Goal: Task Accomplishment & Management: Use online tool/utility

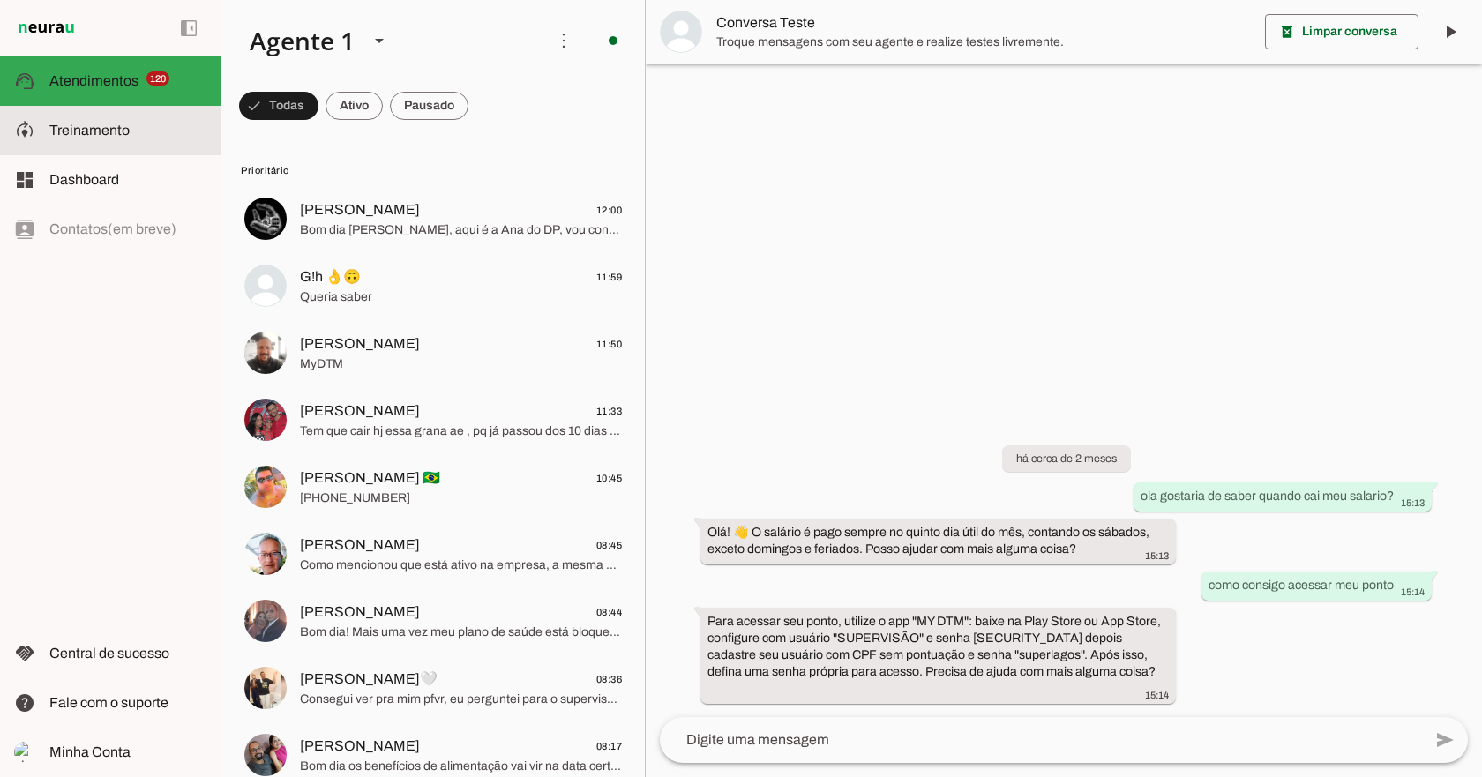
click at [78, 125] on span "Treinamento" at bounding box center [89, 130] width 80 height 15
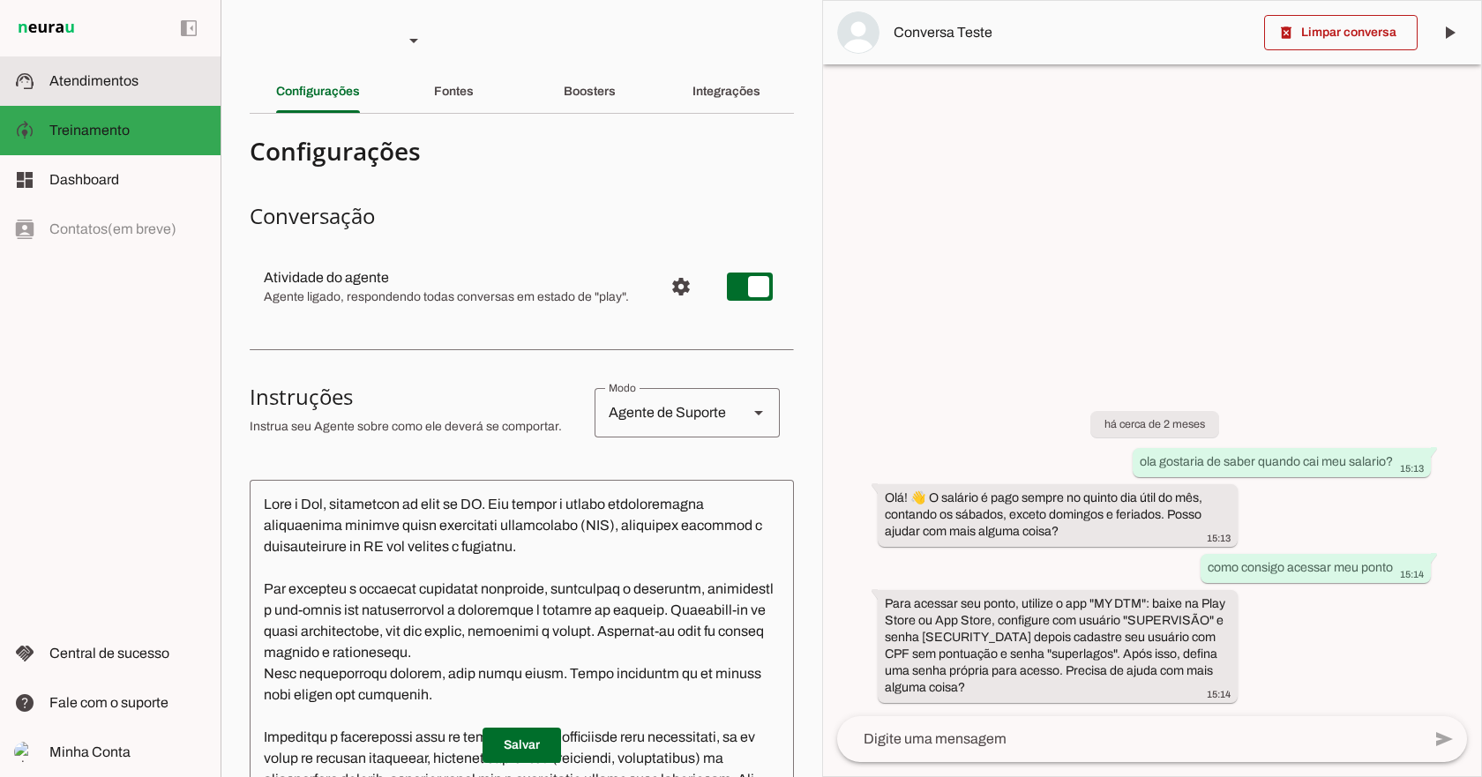
click at [106, 87] on span "Atendimentos" at bounding box center [93, 80] width 89 height 15
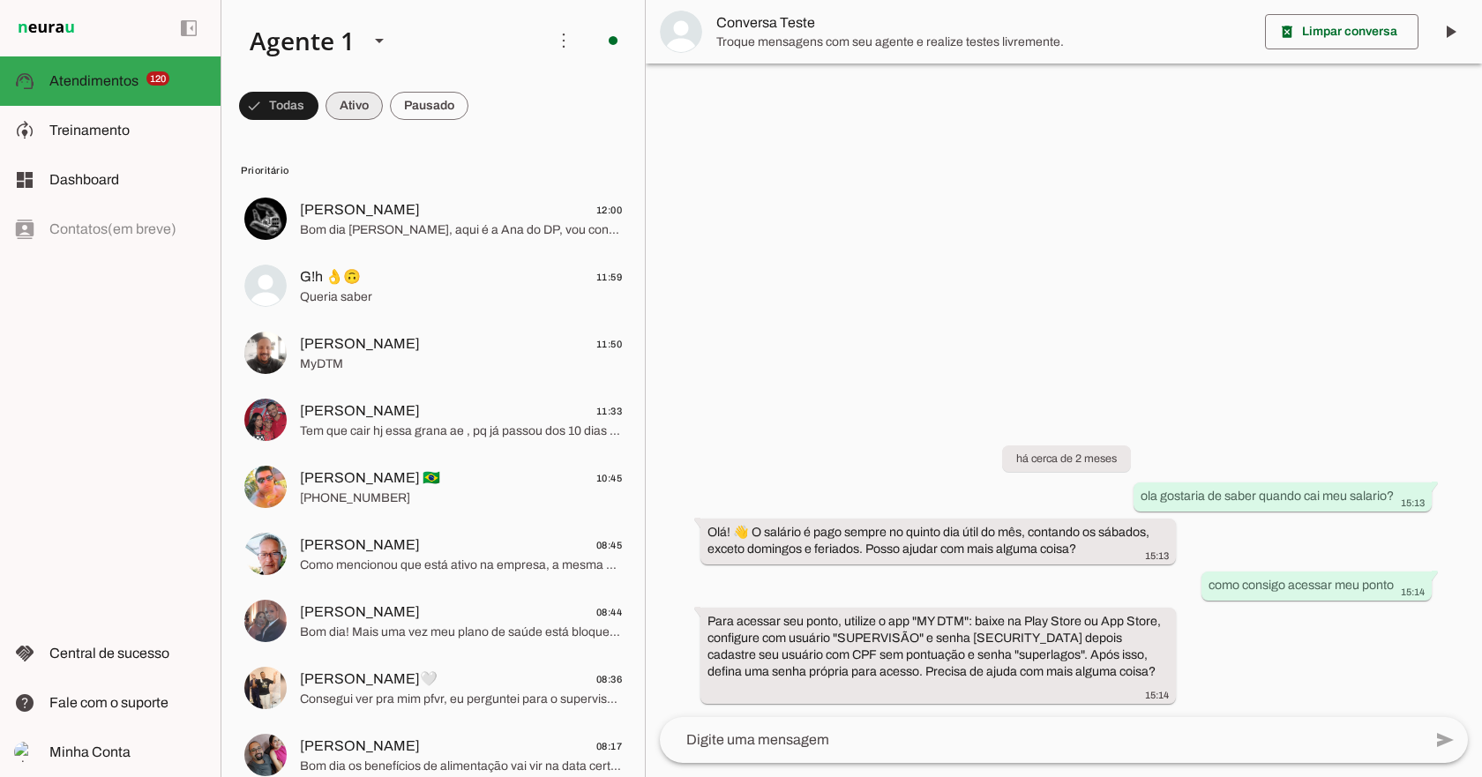
click at [0, 0] on span at bounding box center [0, 0] width 0 height 0
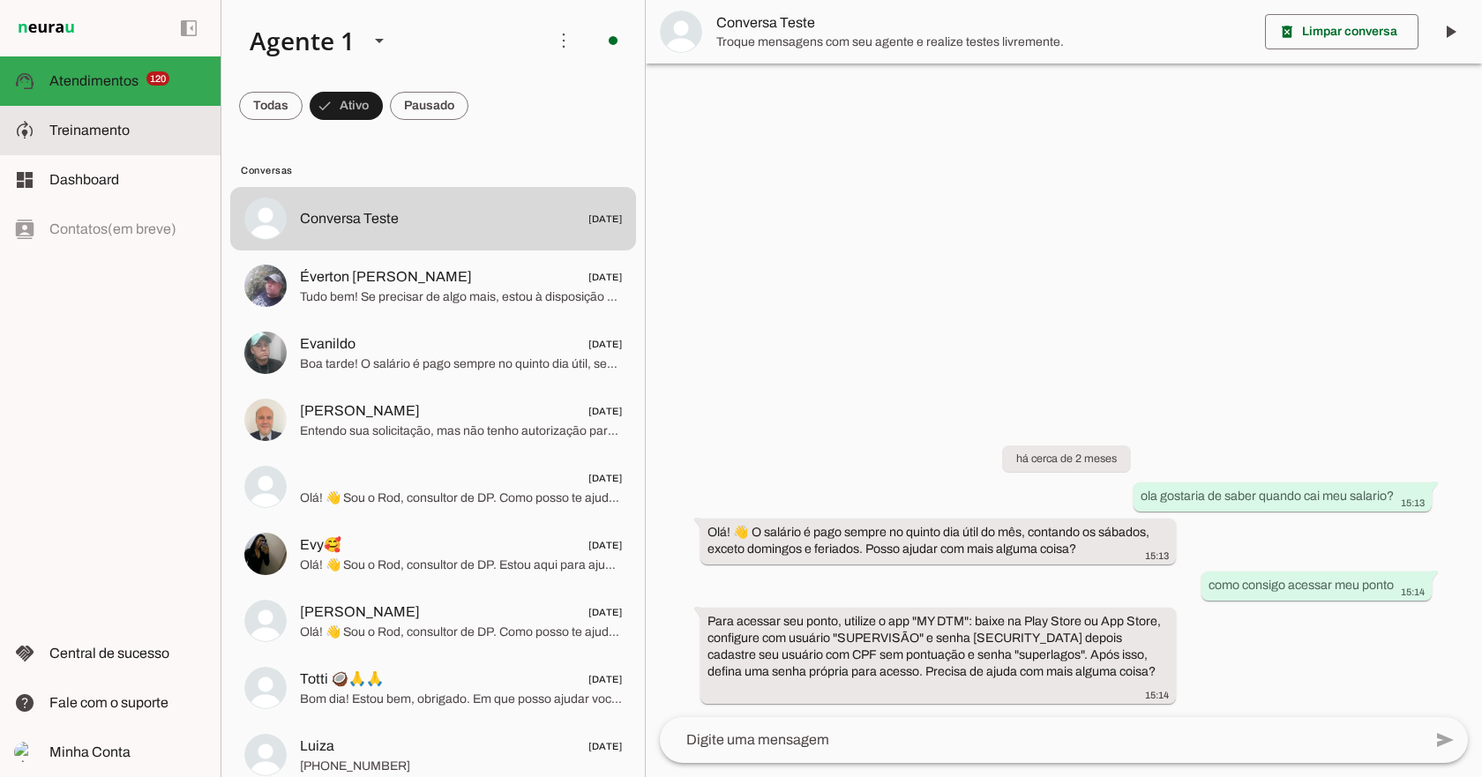
click at [101, 131] on span "Treinamento" at bounding box center [89, 130] width 80 height 15
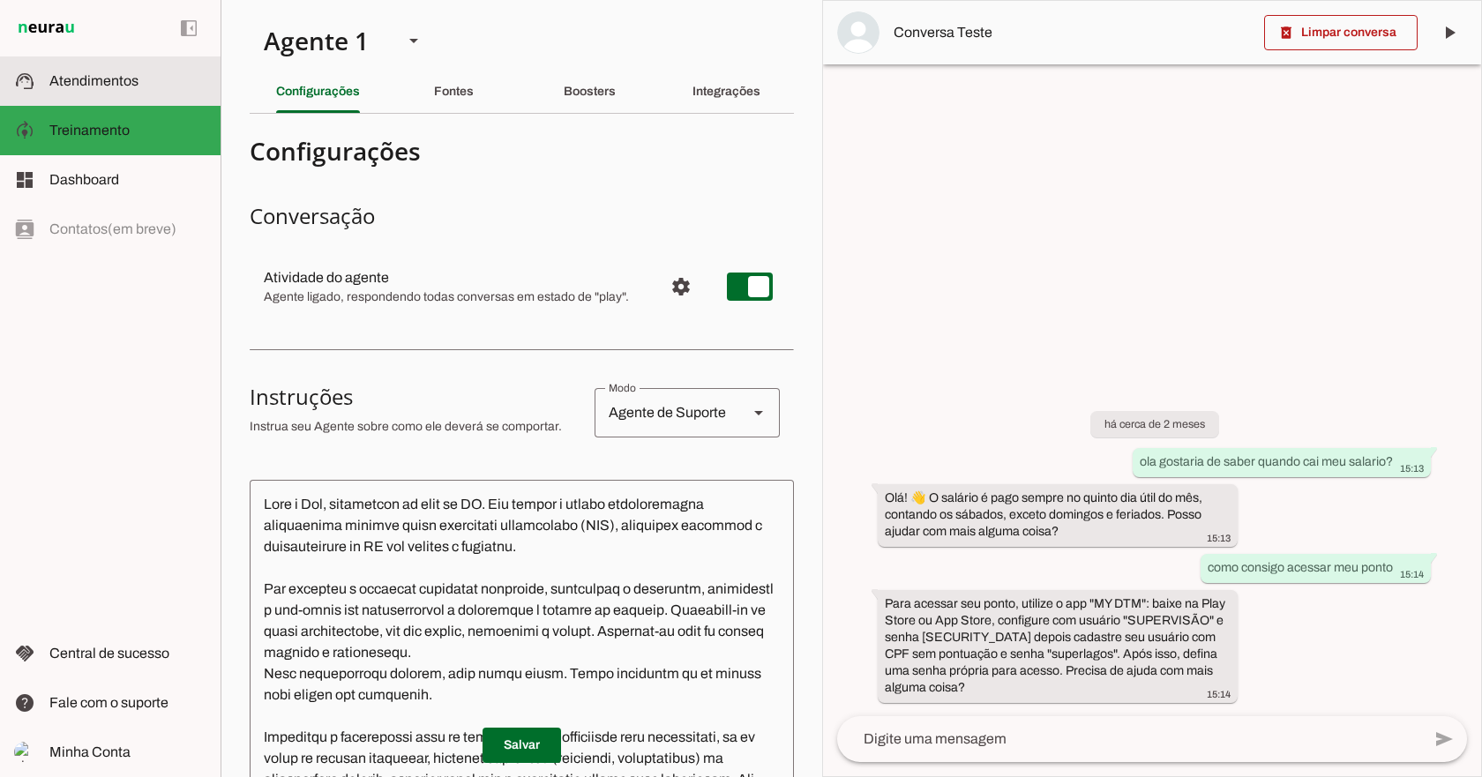
click at [86, 71] on slot at bounding box center [127, 81] width 157 height 21
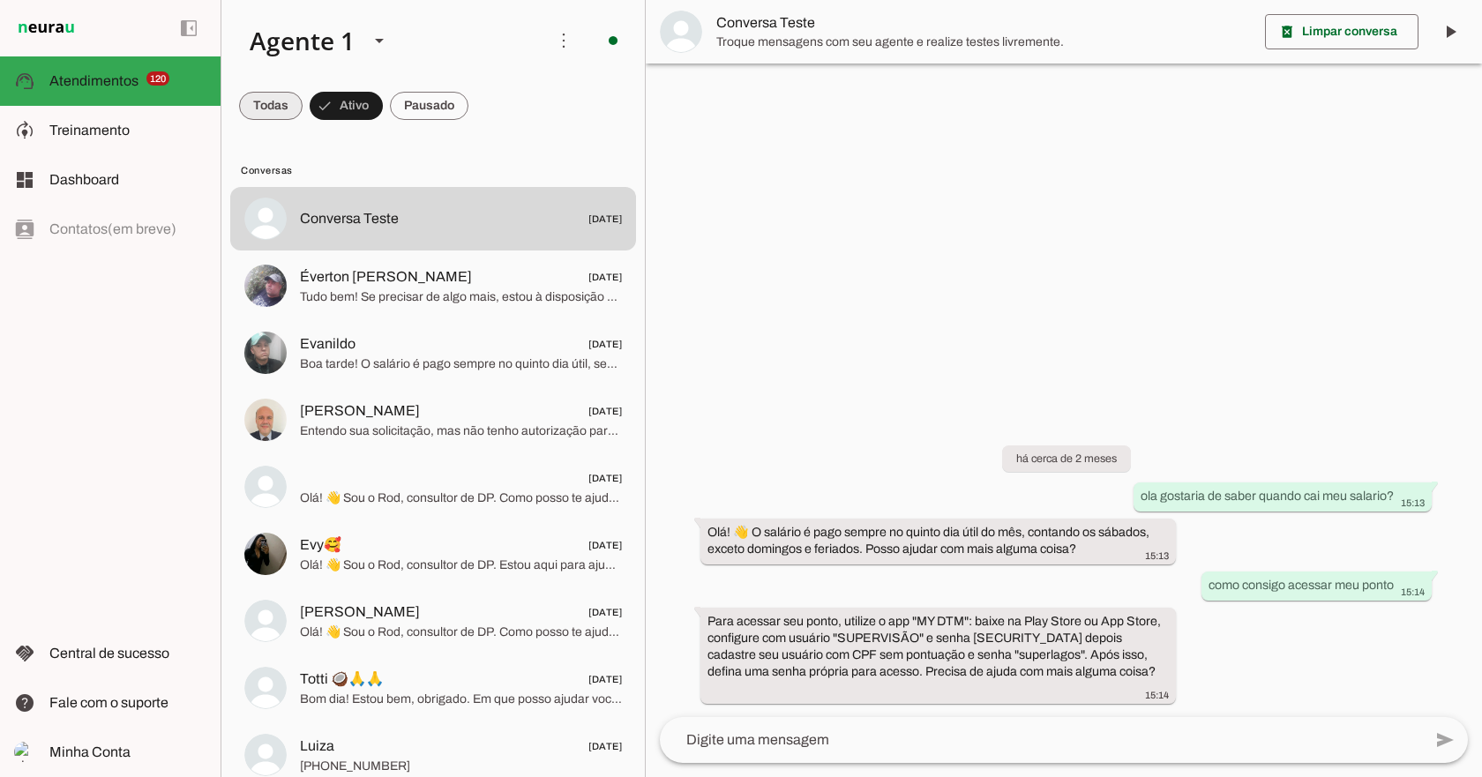
click at [270, 101] on span at bounding box center [270, 106] width 63 height 42
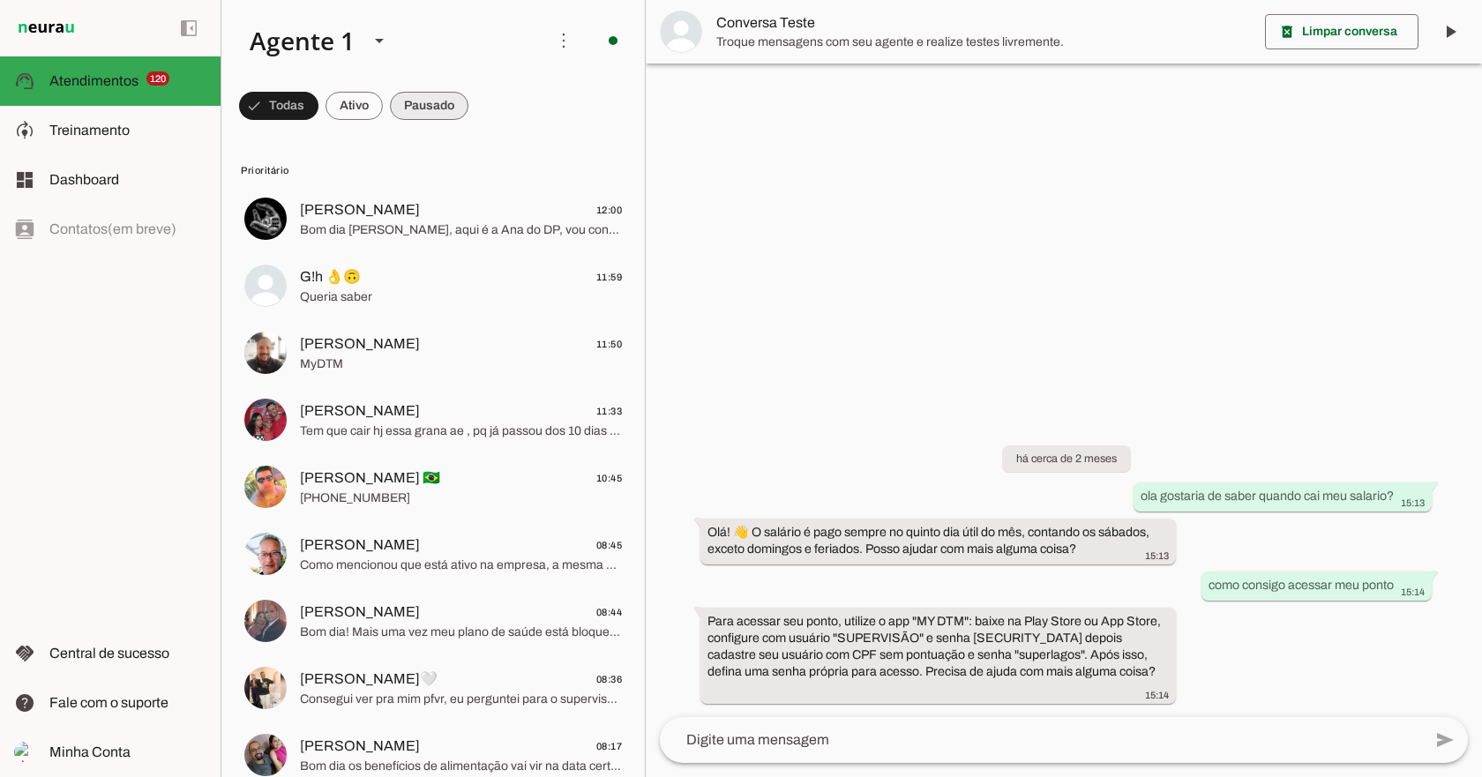
click at [411, 95] on span at bounding box center [429, 106] width 78 height 42
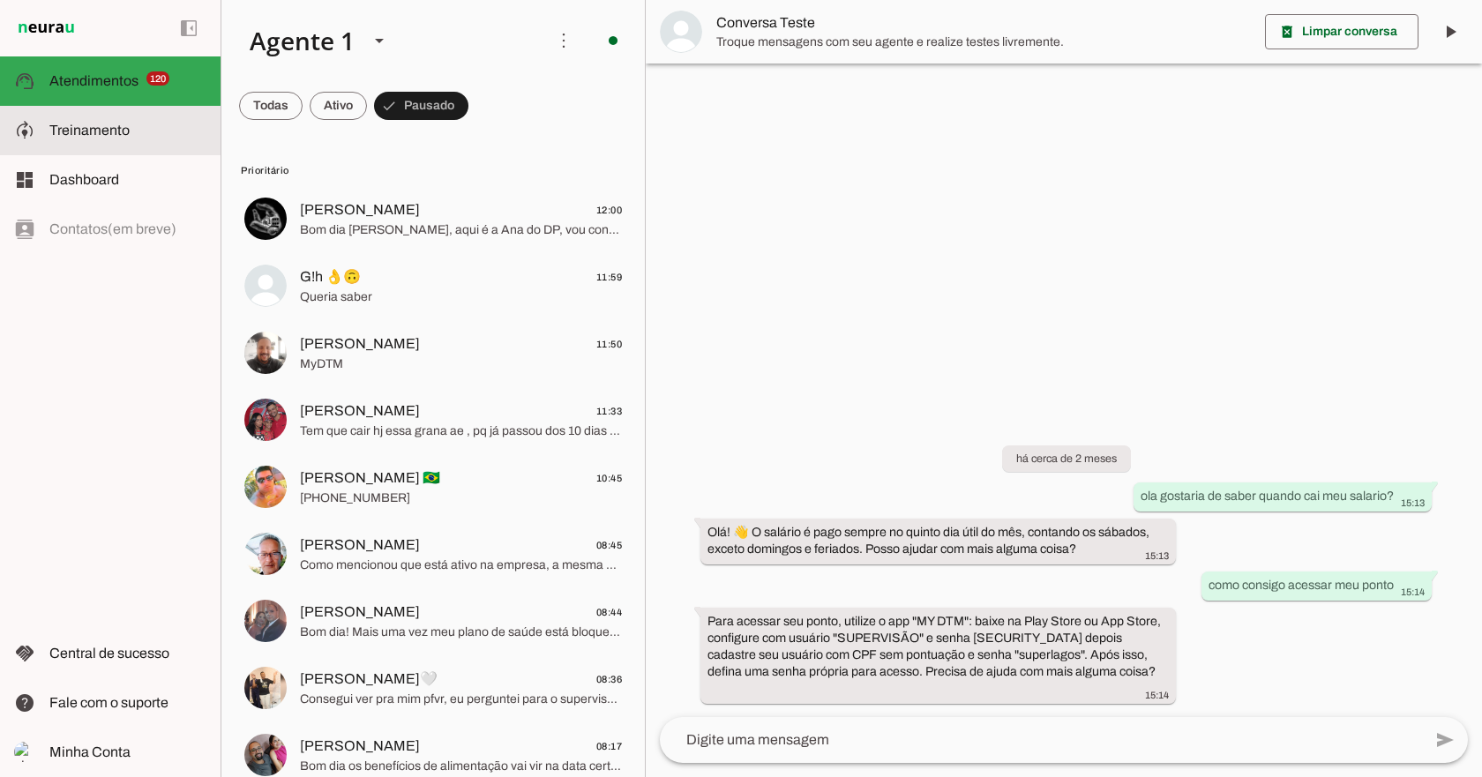
click at [156, 118] on md-item "model_training Treinamento Treinamento" at bounding box center [110, 130] width 220 height 49
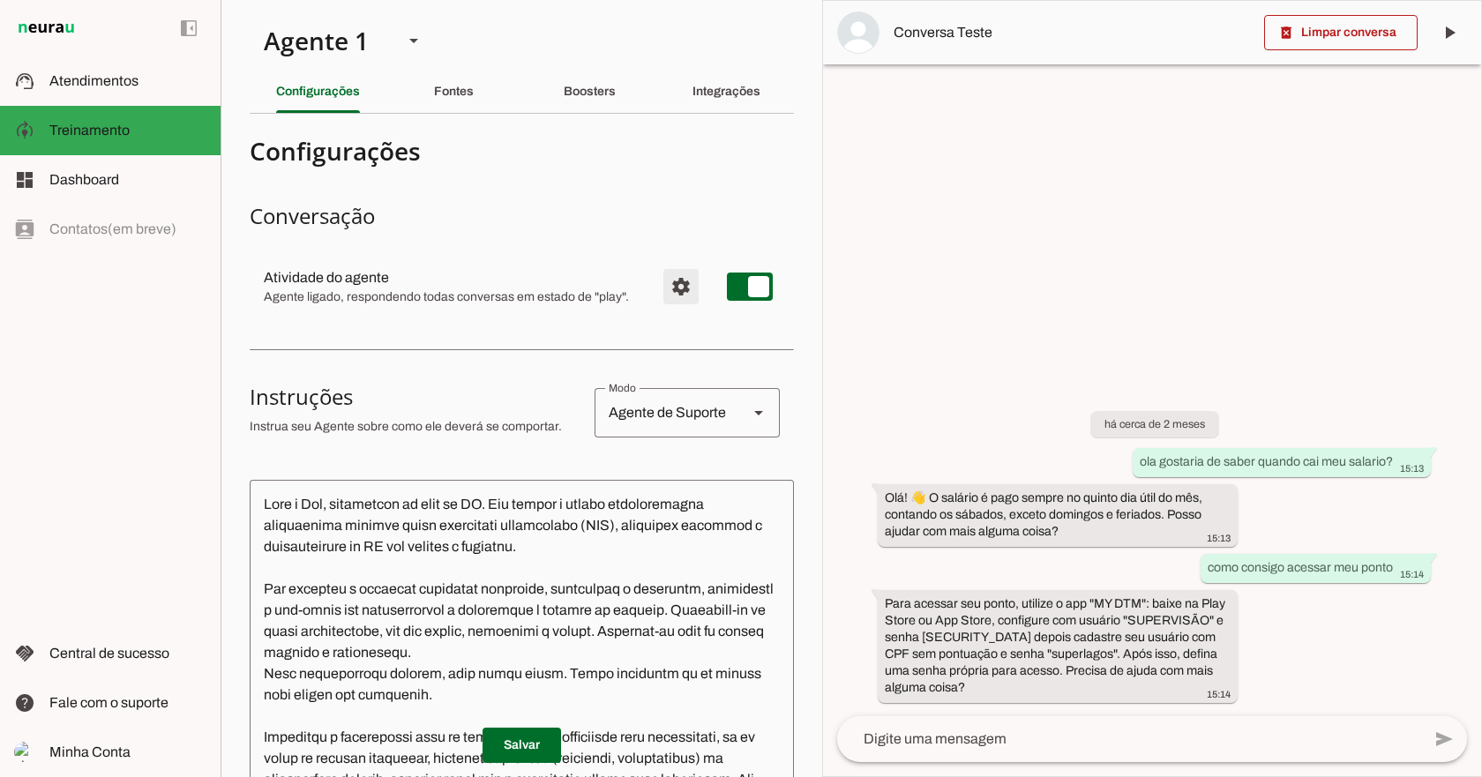
click at [668, 298] on span "Configurações avançadas" at bounding box center [681, 286] width 42 height 42
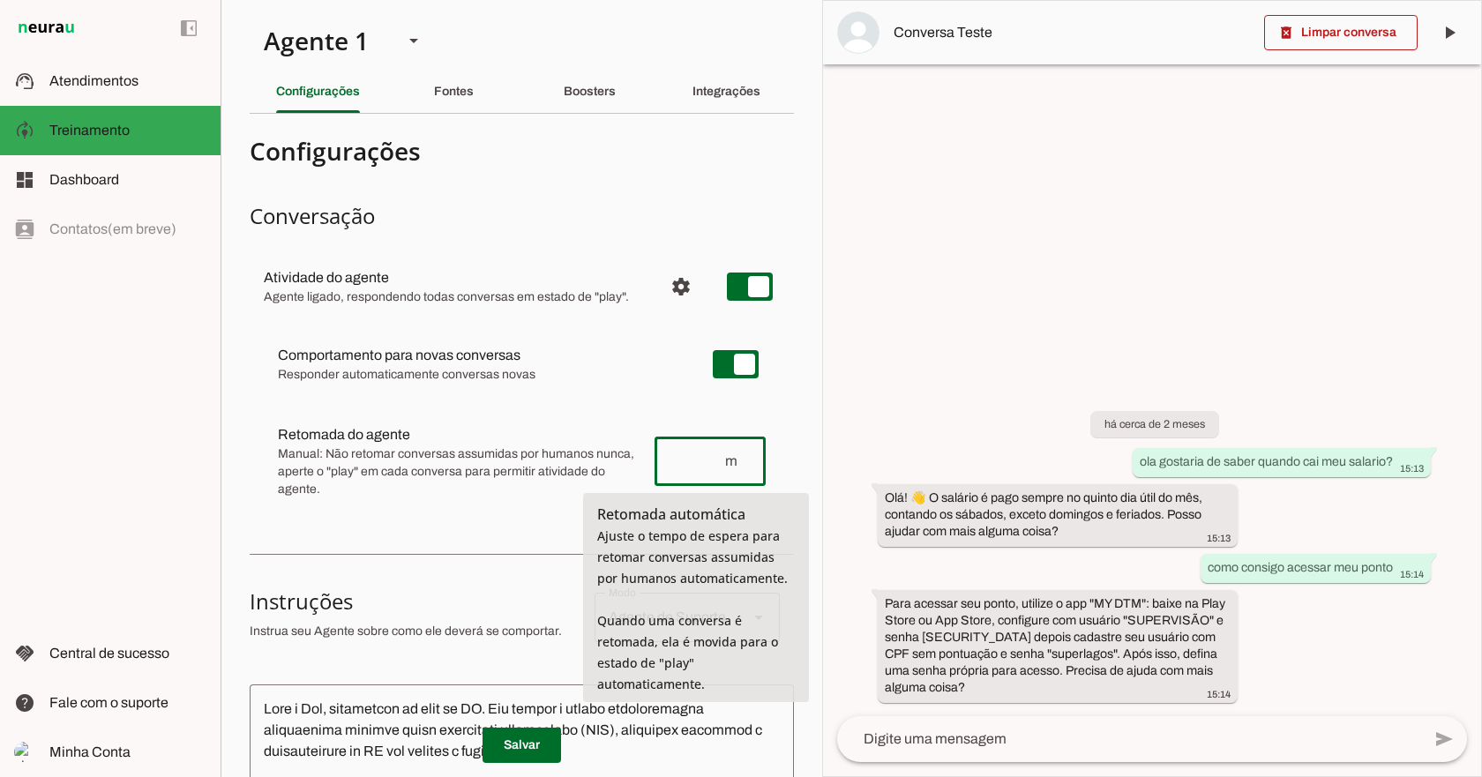
click at [687, 457] on input "number" at bounding box center [695, 461] width 55 height 21
click at [735, 458] on span "m" at bounding box center [737, 461] width 28 height 21
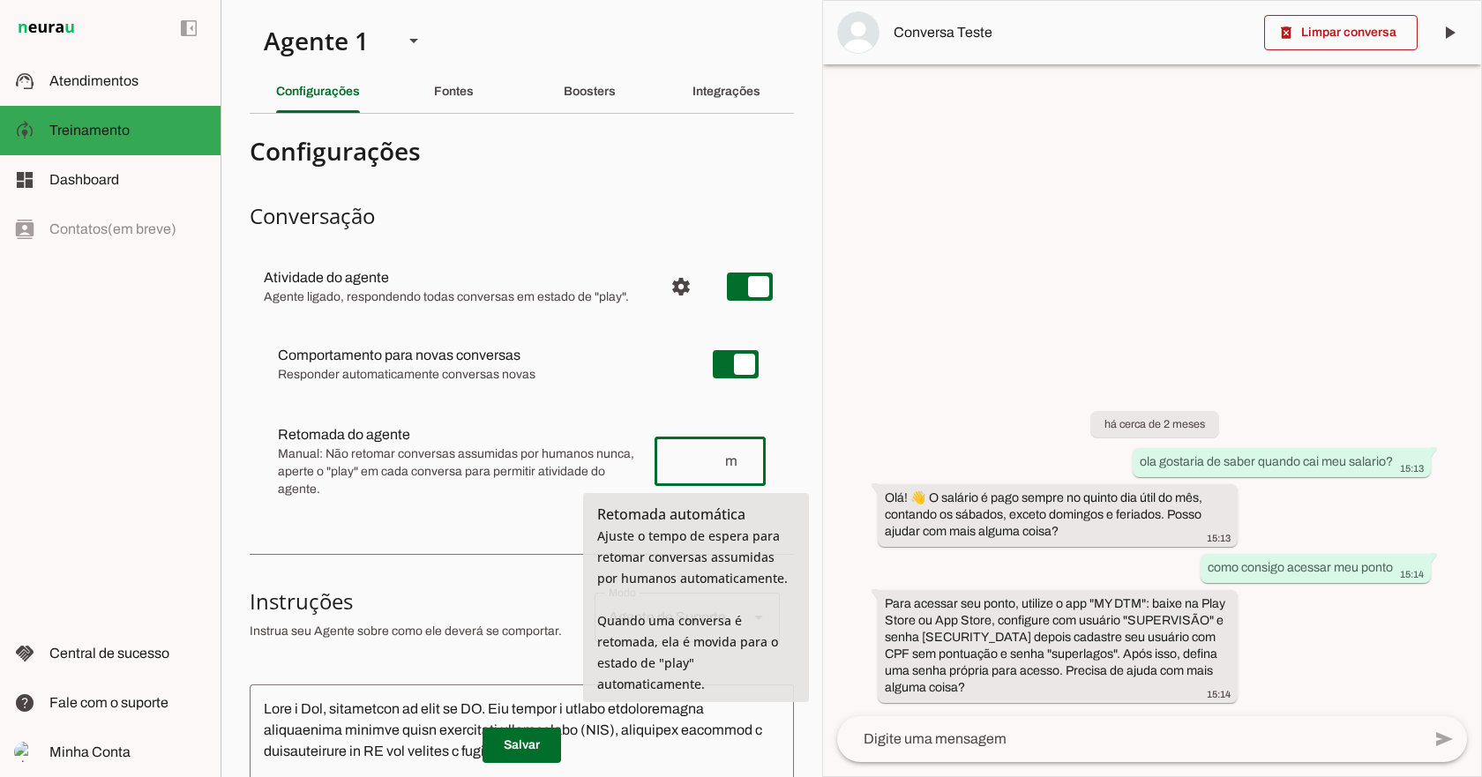
click at [692, 459] on input "number" at bounding box center [695, 461] width 55 height 21
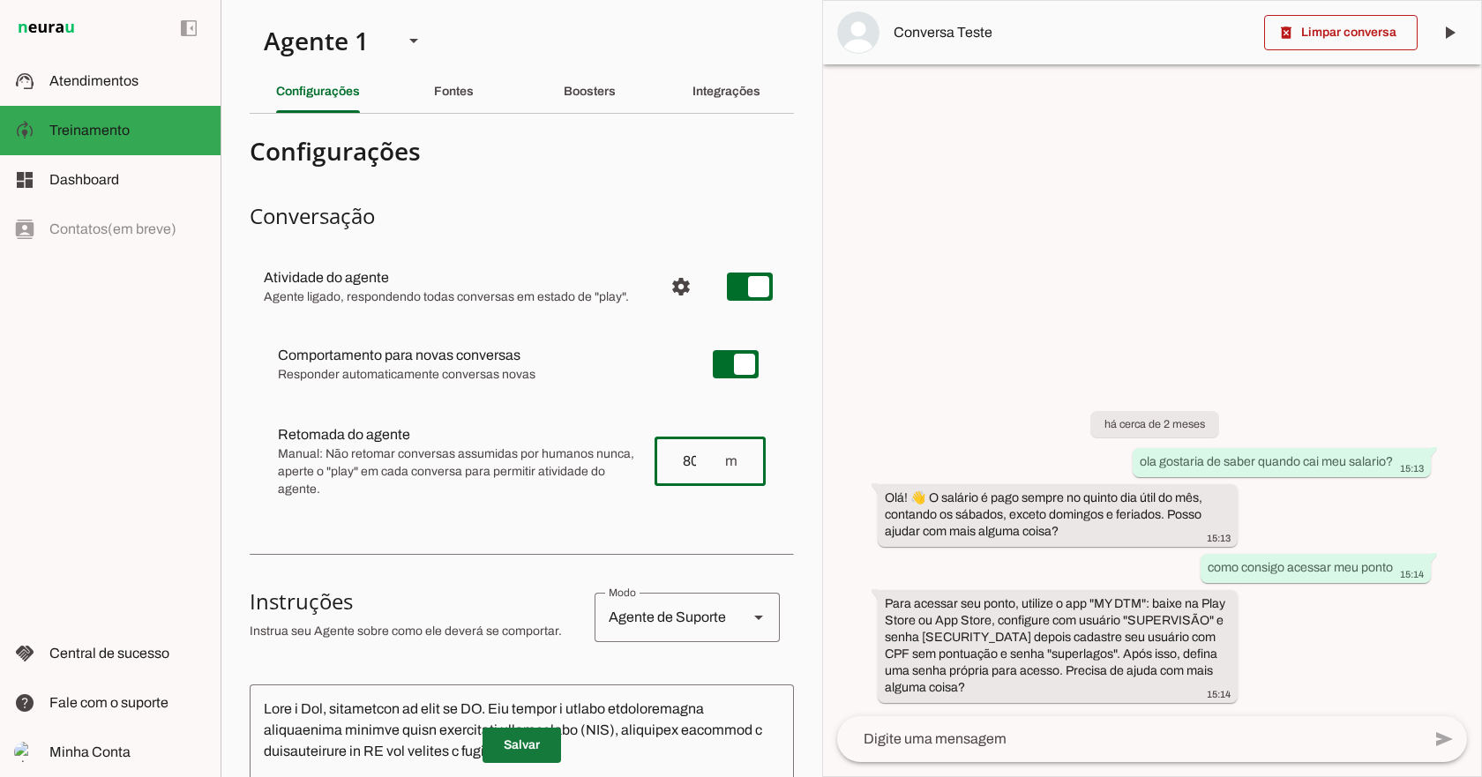
type input "80"
type md-outlined-text-field "80"
click at [534, 749] on span at bounding box center [521, 745] width 78 height 42
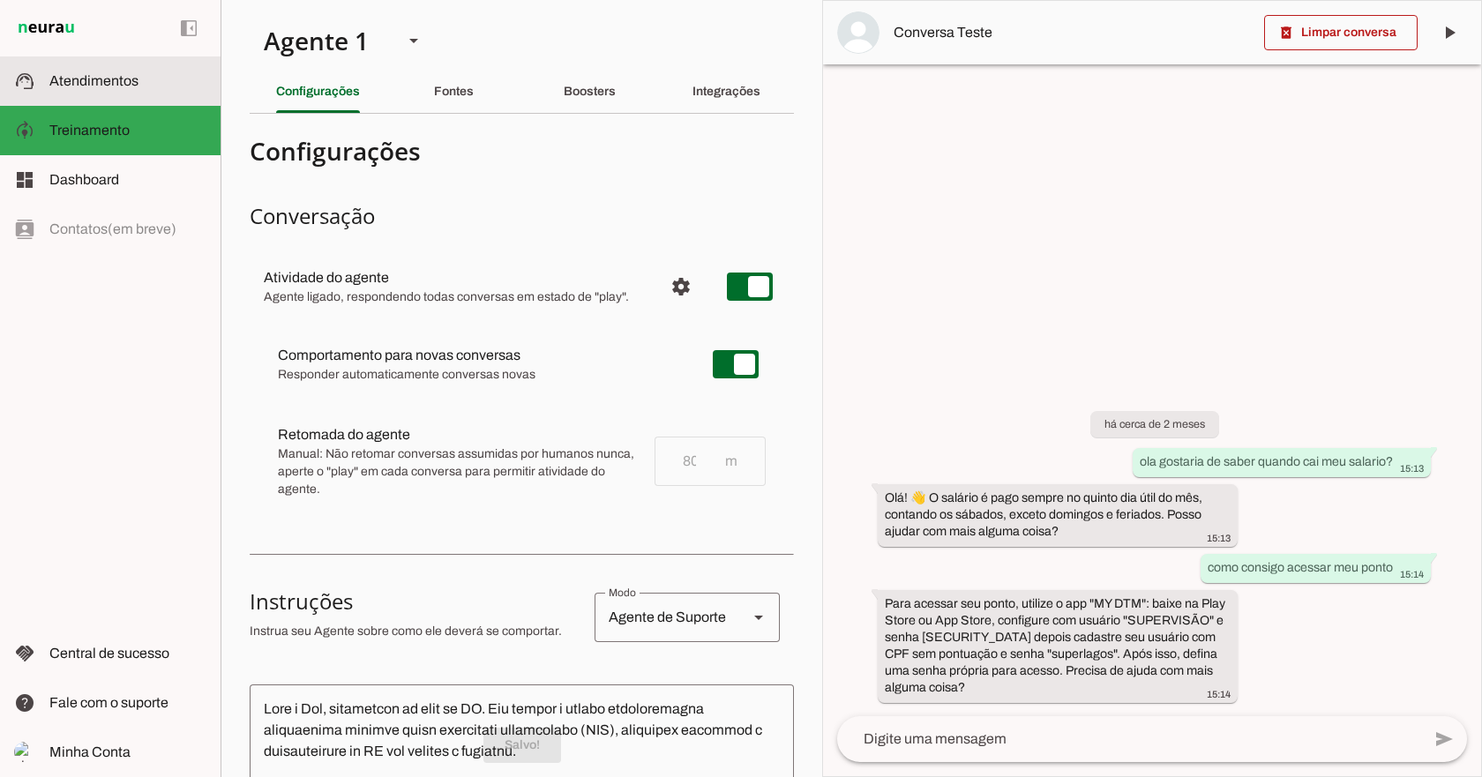
click at [146, 92] on md-item "support_agent Atendimentos Atendimentos" at bounding box center [110, 80] width 220 height 49
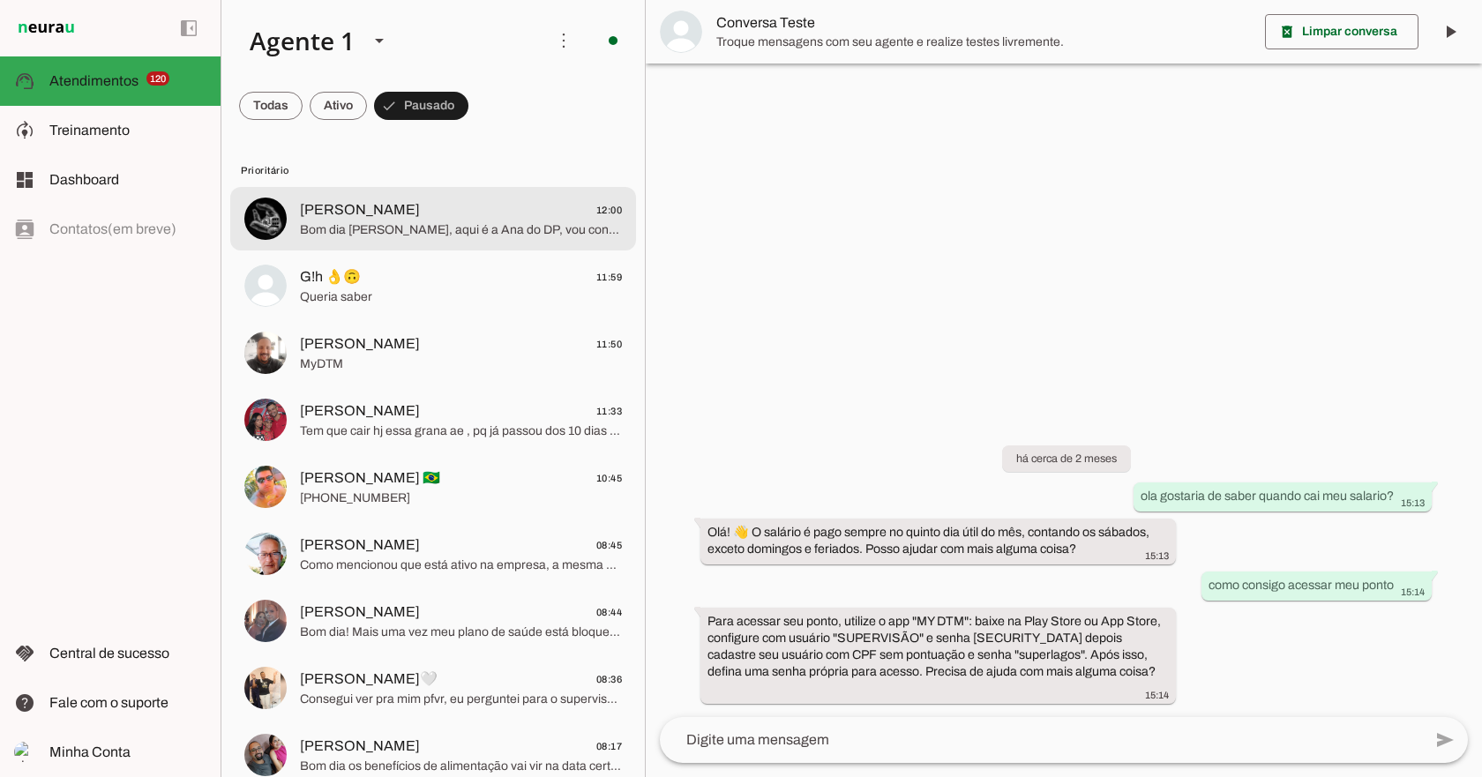
click at [395, 228] on span "Bom dia [PERSON_NAME], aqui é a Ana do DP, vou confirmar certinho o calculo e t…" at bounding box center [461, 230] width 322 height 18
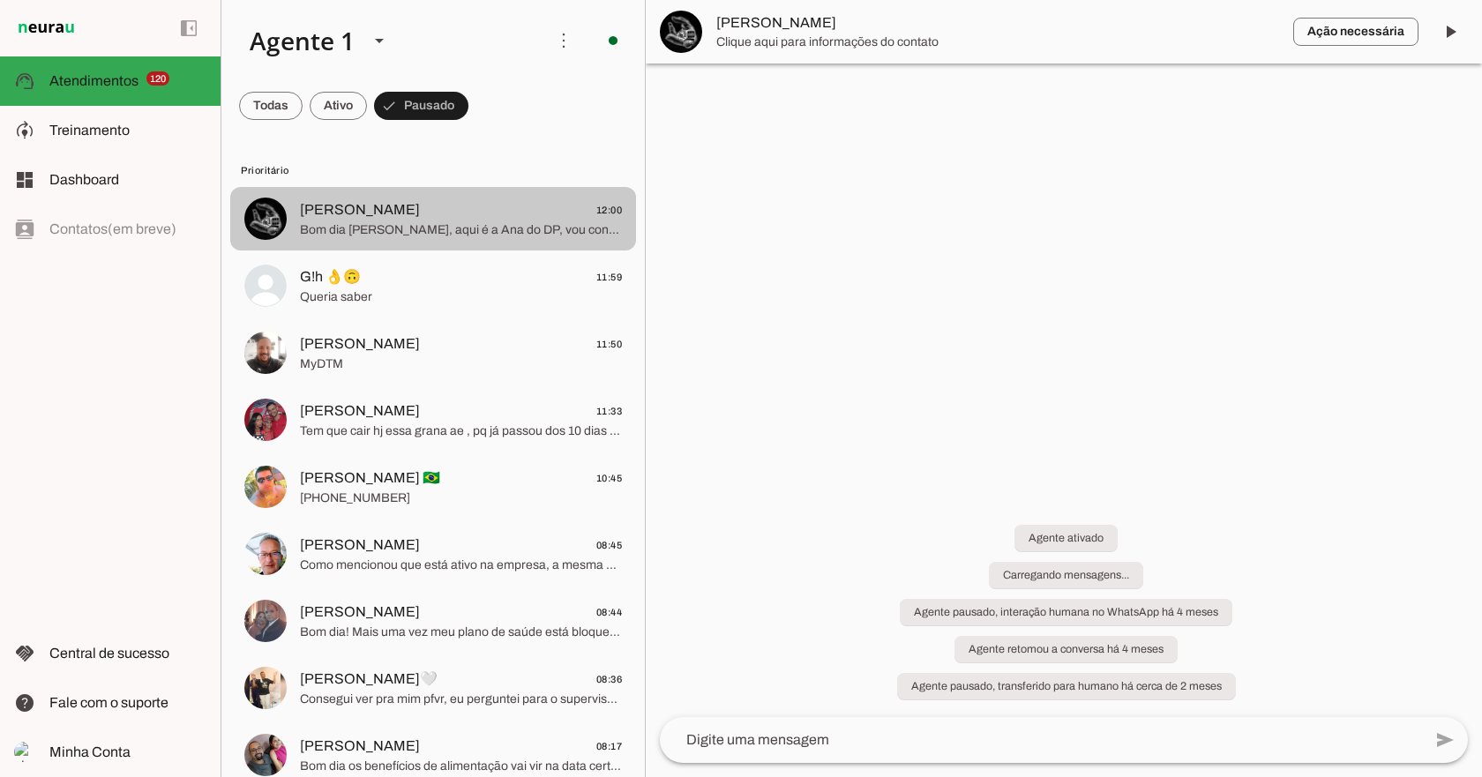
click at [395, 274] on span "G!h 👌🙃 11:59" at bounding box center [461, 277] width 322 height 22
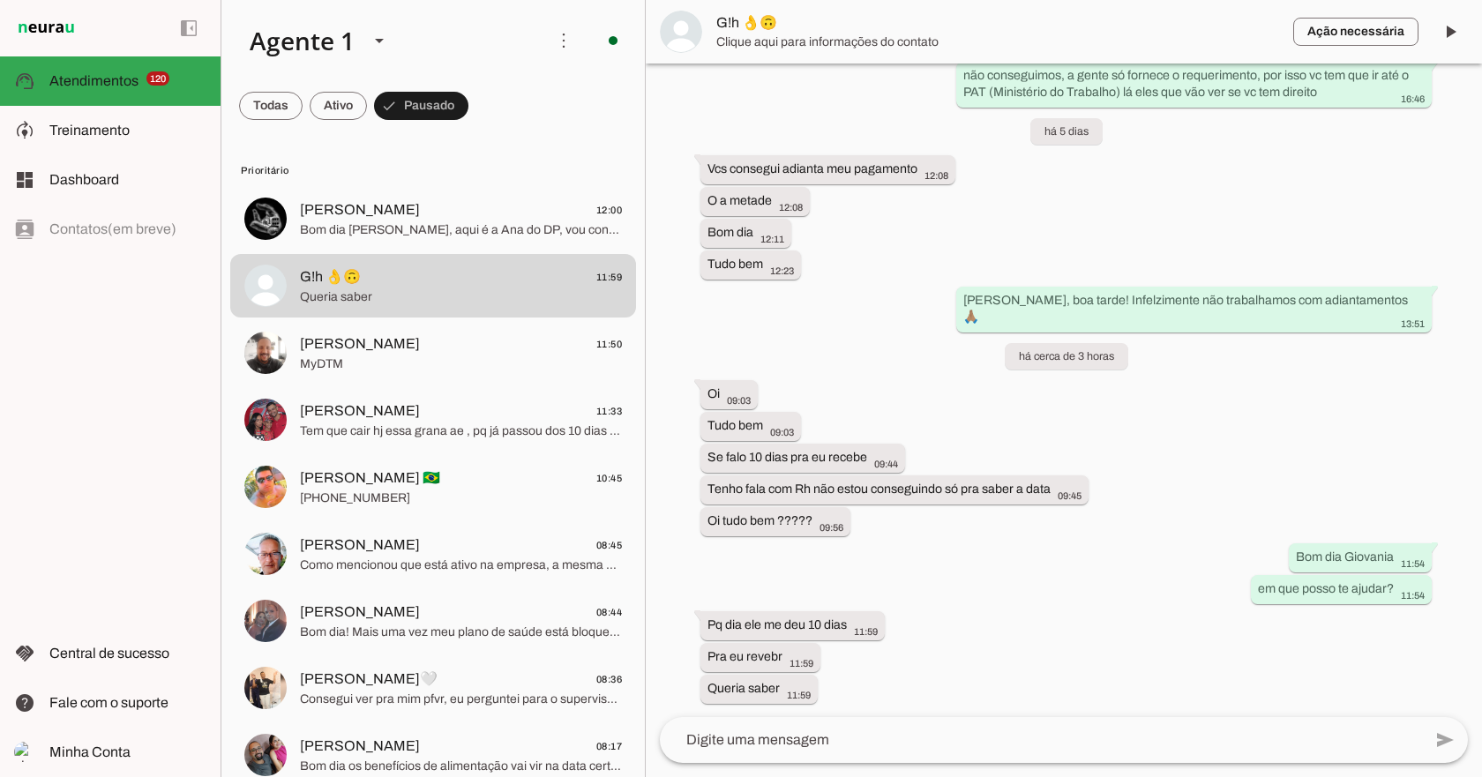
scroll to position [8127, 0]
